Goal: Find specific page/section: Find specific page/section

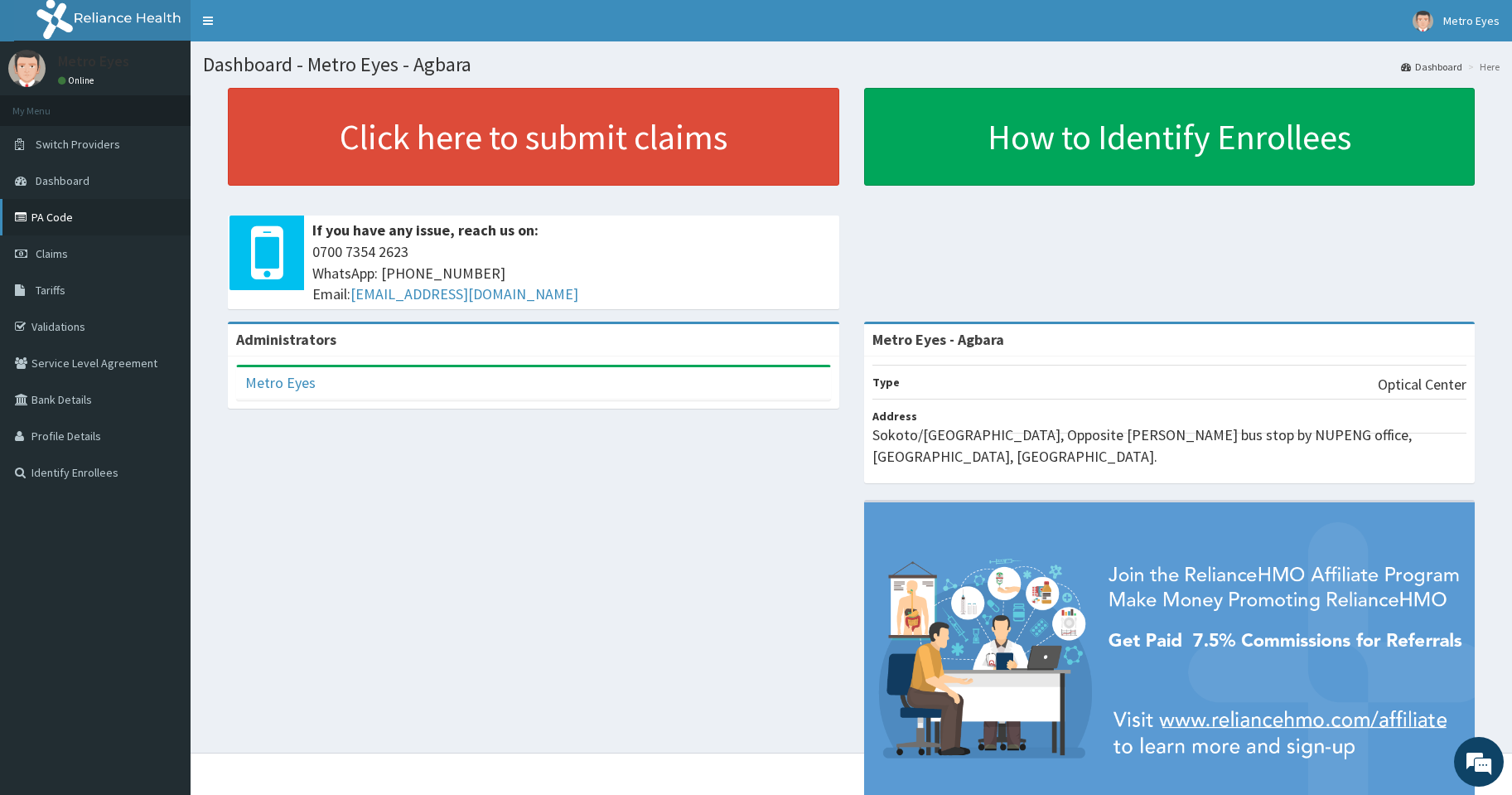
click at [98, 208] on link "PA Code" at bounding box center [95, 217] width 190 height 36
click at [53, 223] on link "PA Code" at bounding box center [95, 217] width 190 height 36
click at [92, 217] on link "PA Code" at bounding box center [95, 217] width 190 height 36
